Goal: Transaction & Acquisition: Purchase product/service

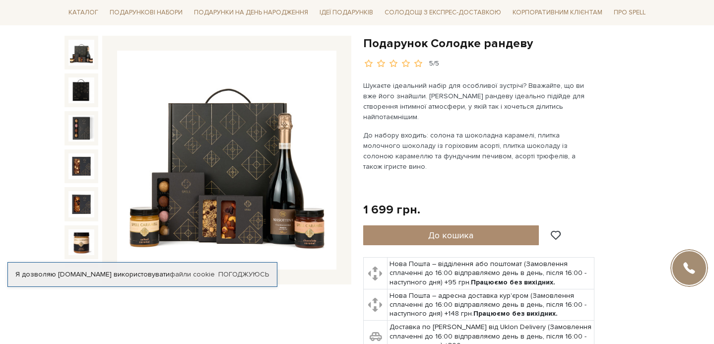
scroll to position [152, 0]
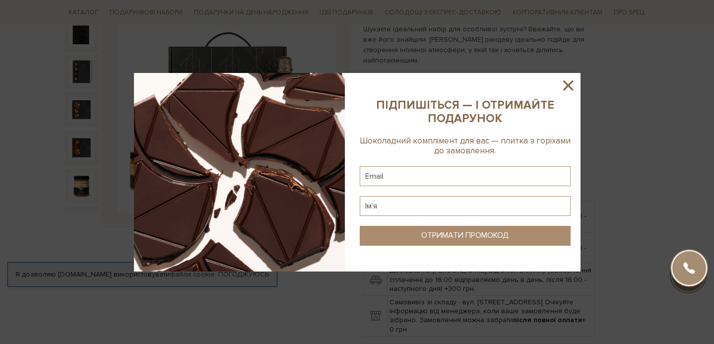
click at [569, 82] on icon at bounding box center [568, 85] width 10 height 10
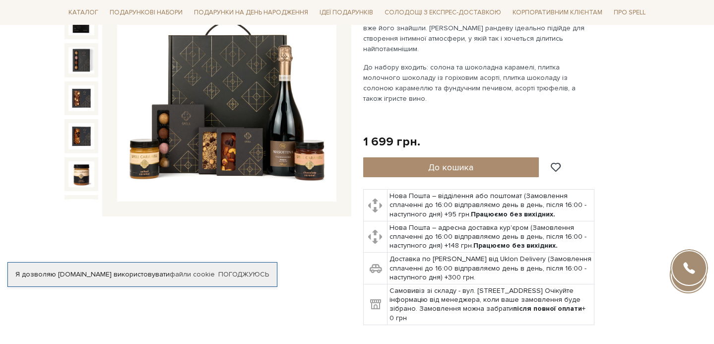
scroll to position [215, 0]
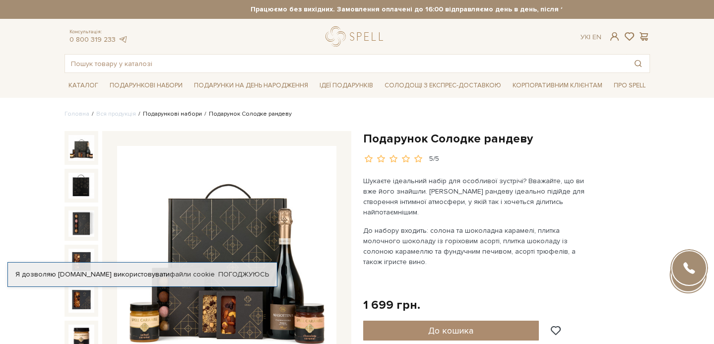
click at [146, 115] on link "Подарункові набори" at bounding box center [172, 113] width 59 height 7
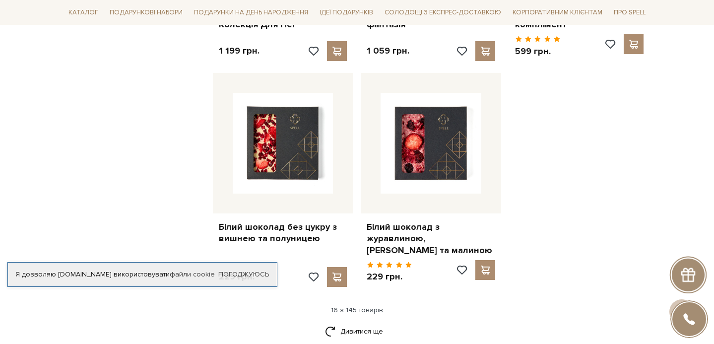
scroll to position [1271, 0]
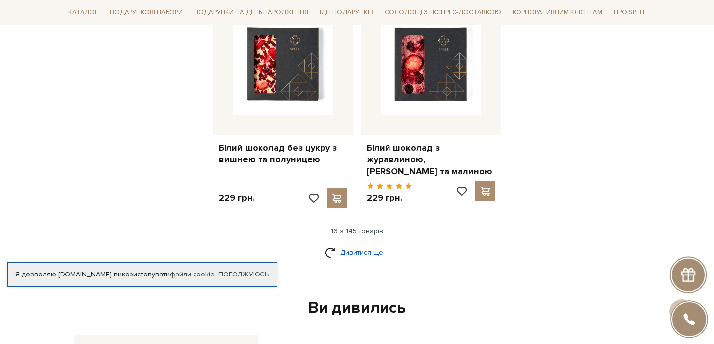
click at [348, 253] on link "Дивитися ще" at bounding box center [357, 251] width 64 height 17
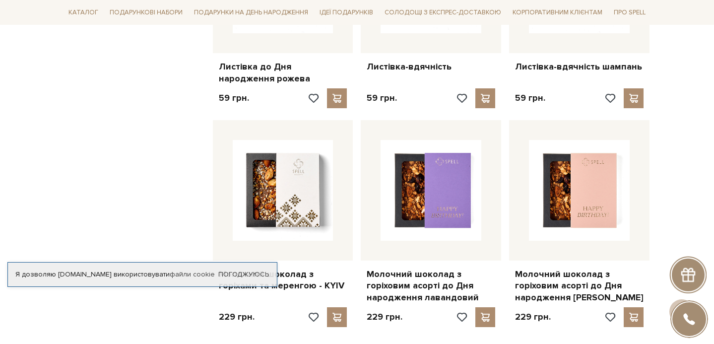
scroll to position [2335, 0]
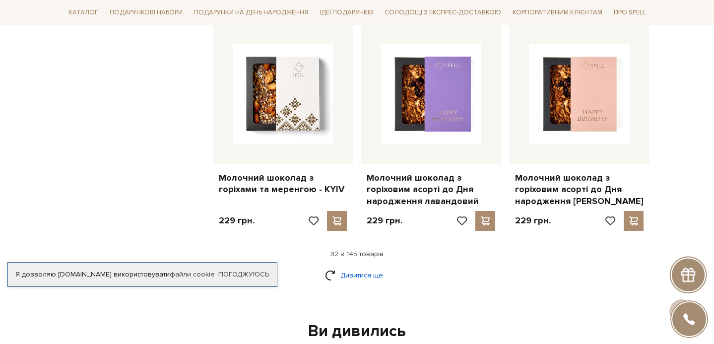
click at [368, 266] on link "Дивитися ще" at bounding box center [357, 274] width 64 height 17
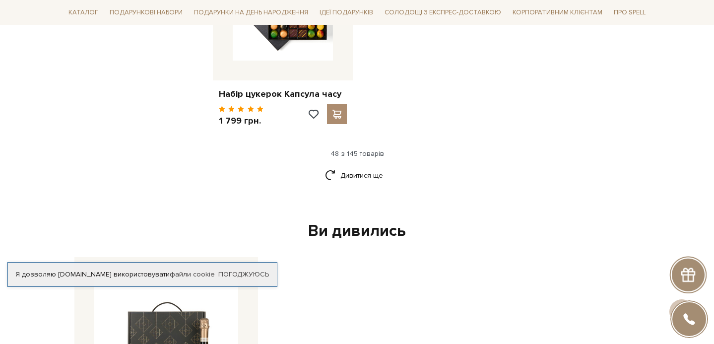
scroll to position [3707, 0]
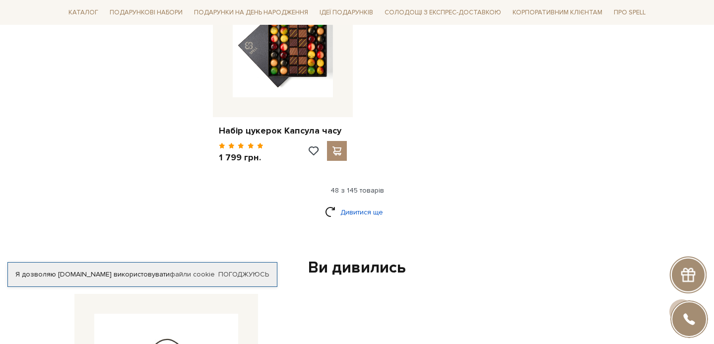
click at [364, 203] on link "Дивитися ще" at bounding box center [357, 211] width 64 height 17
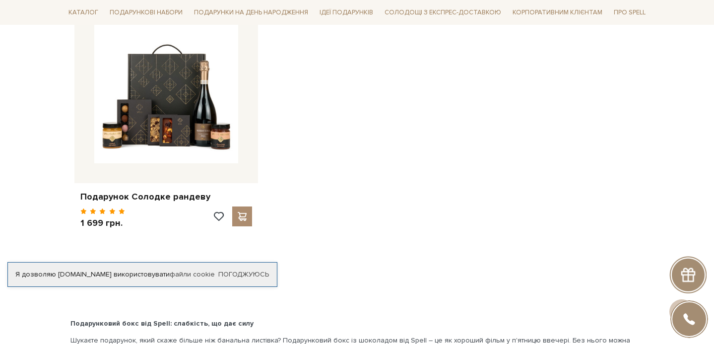
scroll to position [5064, 0]
